Goal: Transaction & Acquisition: Subscribe to service/newsletter

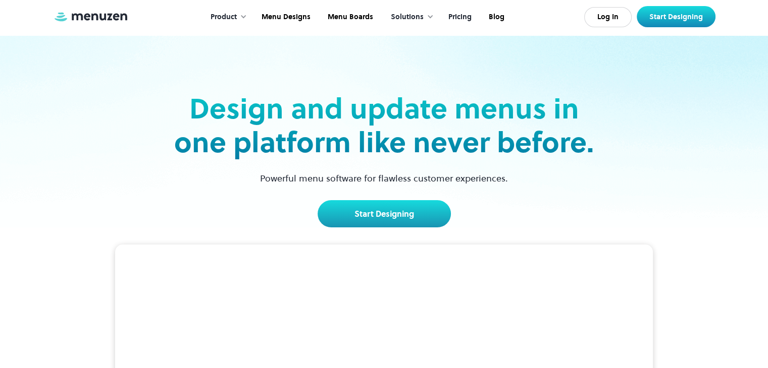
click at [466, 15] on link "Pricing" at bounding box center [459, 17] width 40 height 31
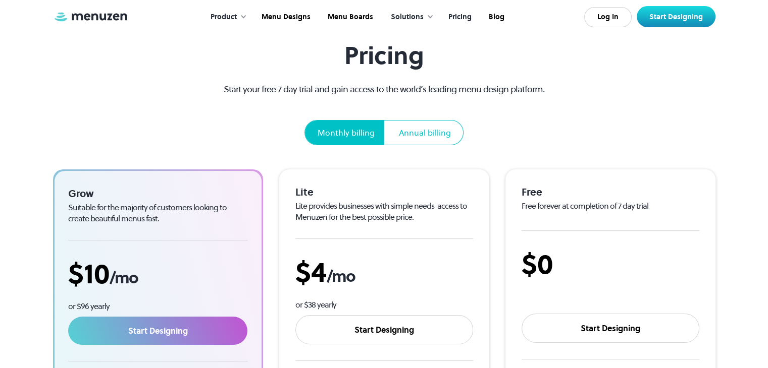
scroll to position [50, 0]
click at [424, 126] on div "Annual billing" at bounding box center [425, 133] width 76 height 24
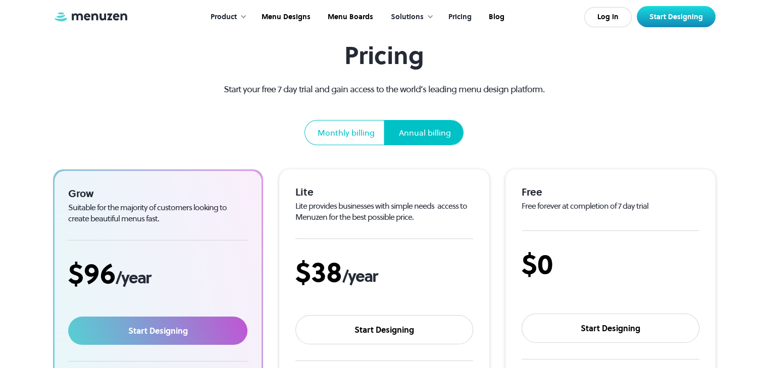
click at [369, 132] on div "Monthly billing" at bounding box center [345, 133] width 57 height 12
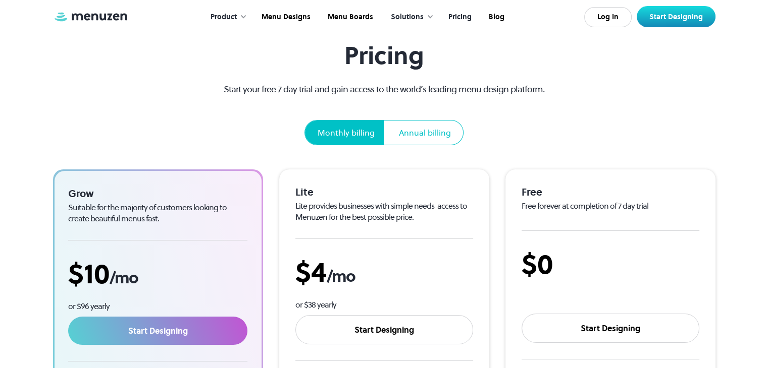
click at [425, 132] on div "Annual billing" at bounding box center [425, 133] width 52 height 12
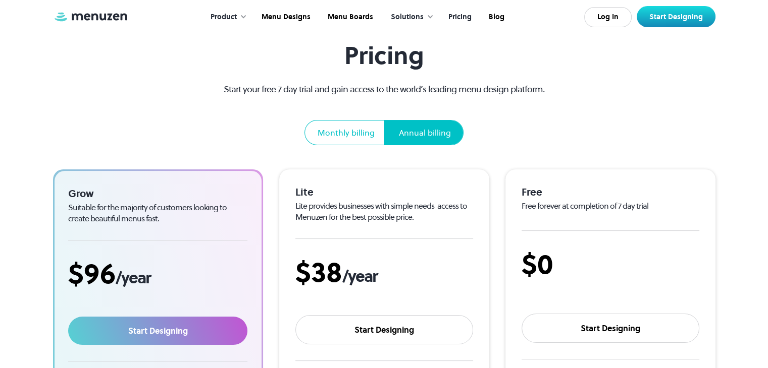
click at [336, 125] on div "Monthly billing" at bounding box center [345, 133] width 81 height 24
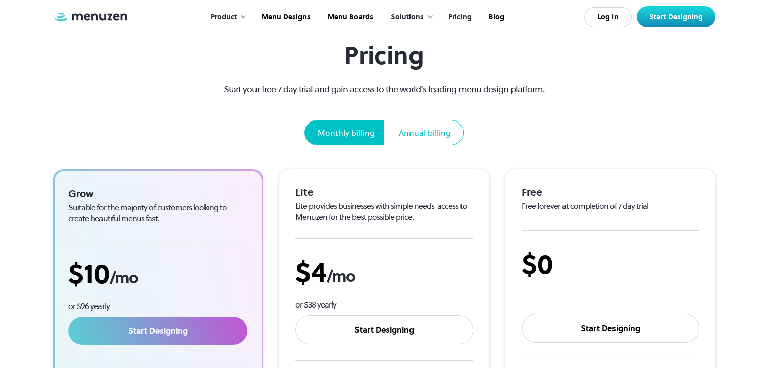
click at [424, 130] on div "Annual billing" at bounding box center [425, 133] width 52 height 12
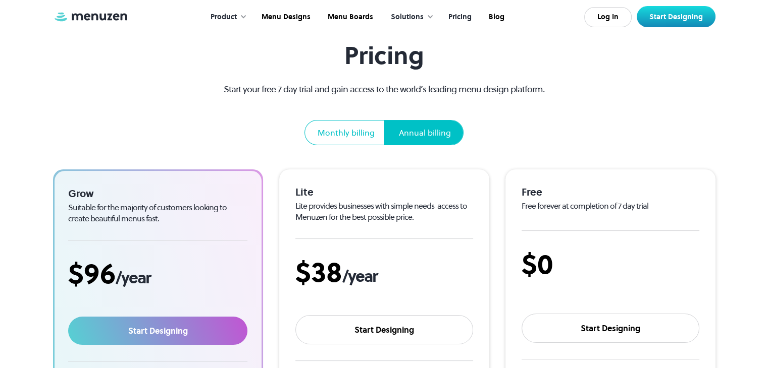
click at [347, 127] on div "Monthly billing" at bounding box center [345, 133] width 57 height 12
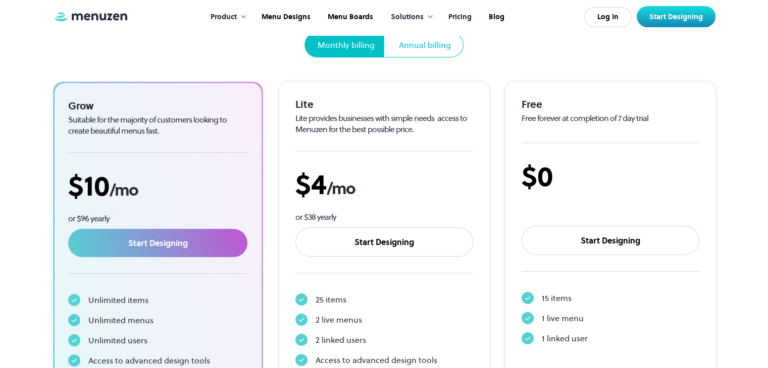
scroll to position [151, 0]
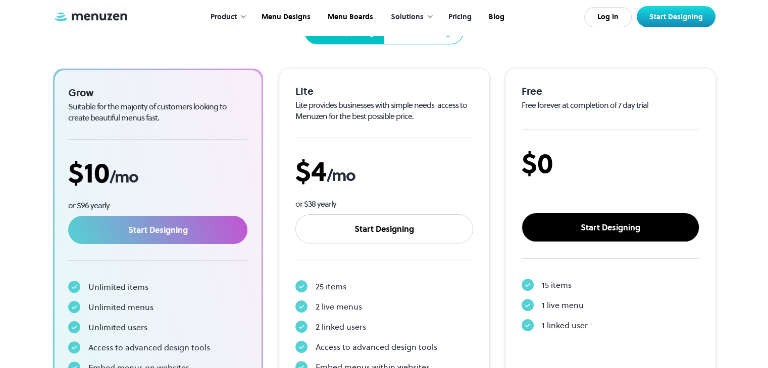
click at [623, 222] on link "Start Designing" at bounding box center [610, 227] width 178 height 29
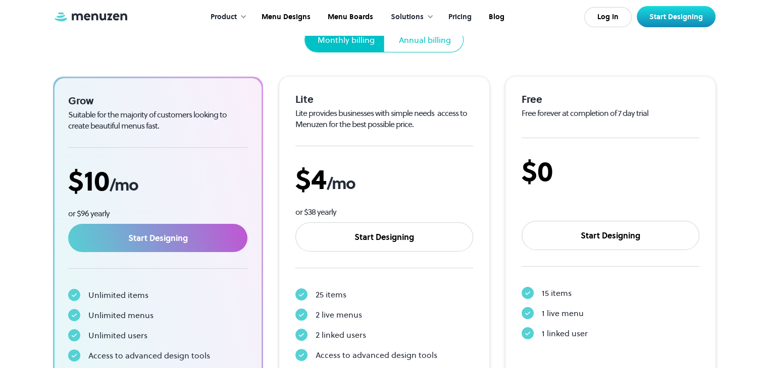
scroll to position [0, 0]
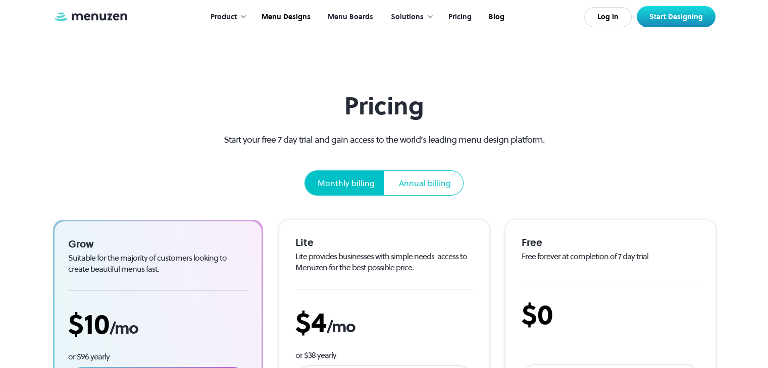
click at [342, 17] on link "Menu Boards" at bounding box center [349, 17] width 63 height 31
